Goal: Task Accomplishment & Management: Manage account settings

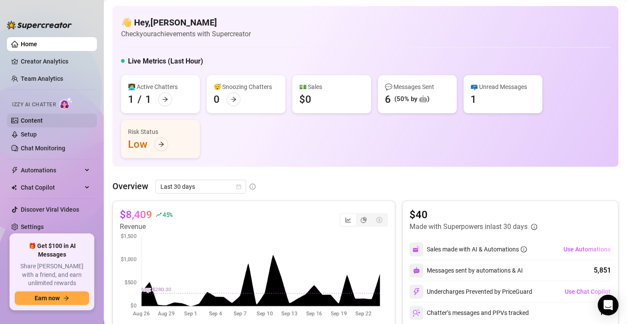
click at [39, 121] on link "Content" at bounding box center [32, 120] width 22 height 7
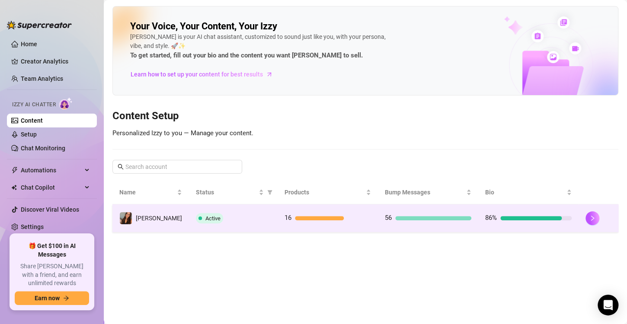
drag, startPoint x: 245, startPoint y: 224, endPoint x: 242, endPoint y: 213, distance: 11.5
click at [242, 213] on td "Active" at bounding box center [233, 218] width 89 height 28
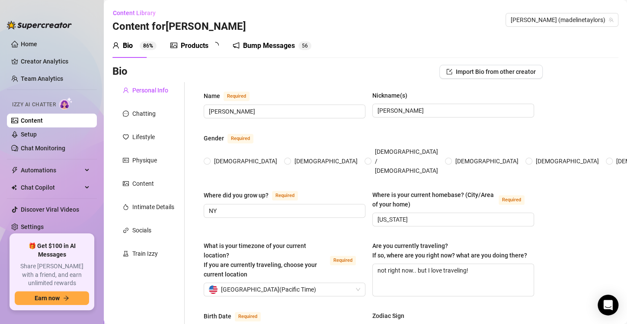
radio input "true"
type input "[DATE]"
click at [202, 41] on div "Products" at bounding box center [195, 46] width 28 height 10
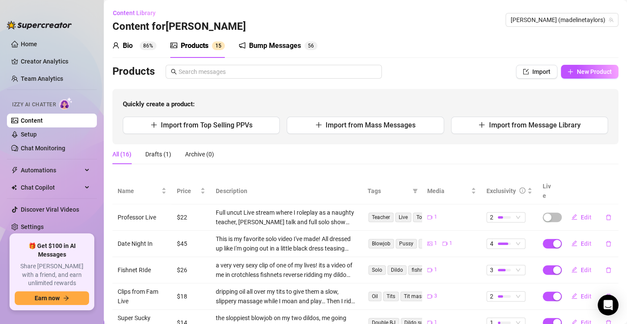
click at [271, 50] on div "Bump Messages" at bounding box center [275, 46] width 52 height 10
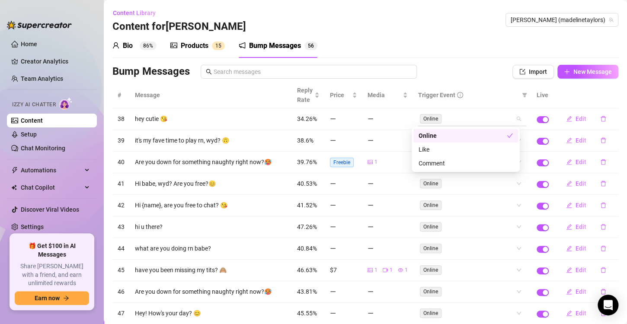
click at [459, 116] on div "Online" at bounding box center [467, 119] width 95 height 12
click at [468, 96] on div "Trigger Event" at bounding box center [468, 95] width 100 height 10
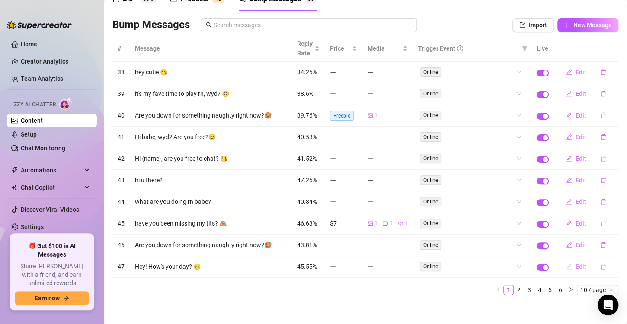
click at [575, 264] on span "Edit" at bounding box center [580, 266] width 11 height 7
type textarea "Hey! How's your day? 😊"
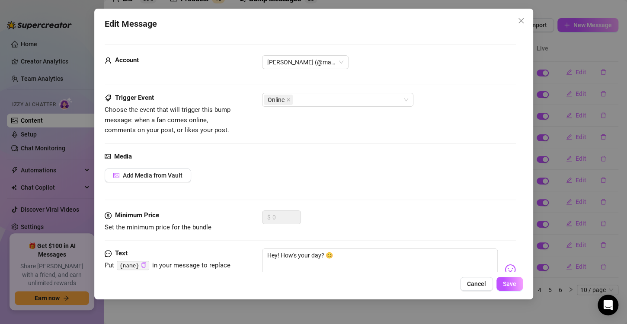
scroll to position [34, 0]
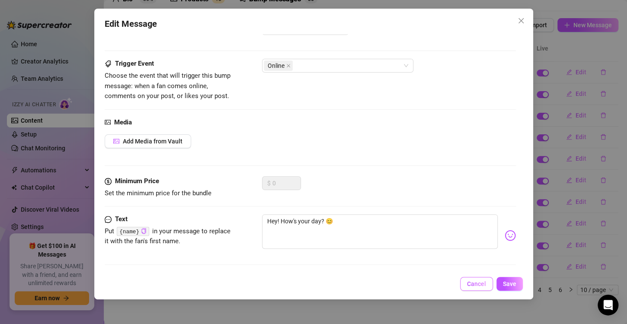
click at [472, 282] on span "Cancel" at bounding box center [476, 283] width 19 height 7
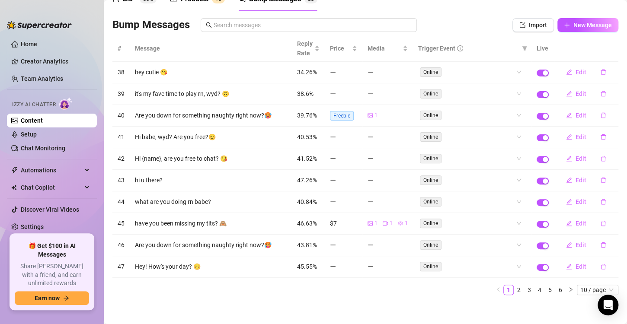
click at [128, 63] on td "38" at bounding box center [120, 73] width 17 height 22
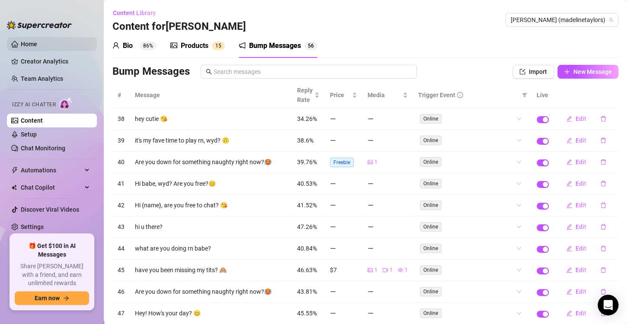
click at [34, 45] on link "Home" at bounding box center [29, 44] width 16 height 7
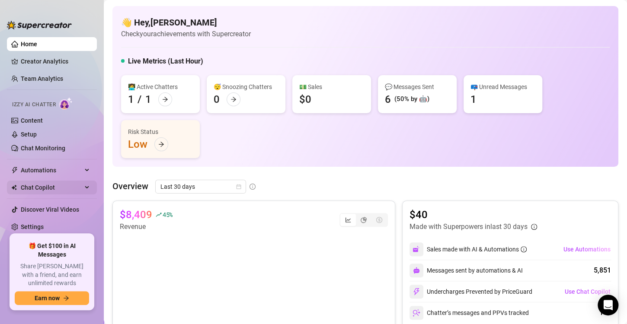
click at [67, 191] on span "Chat Copilot" at bounding box center [51, 188] width 61 height 14
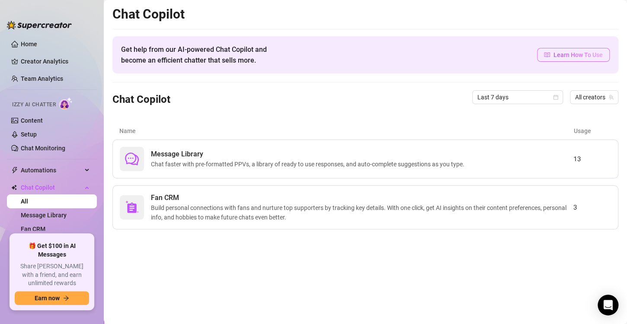
click at [597, 56] on span "Learn How To Use" at bounding box center [577, 55] width 49 height 10
